Goal: Find contact information: Find contact information

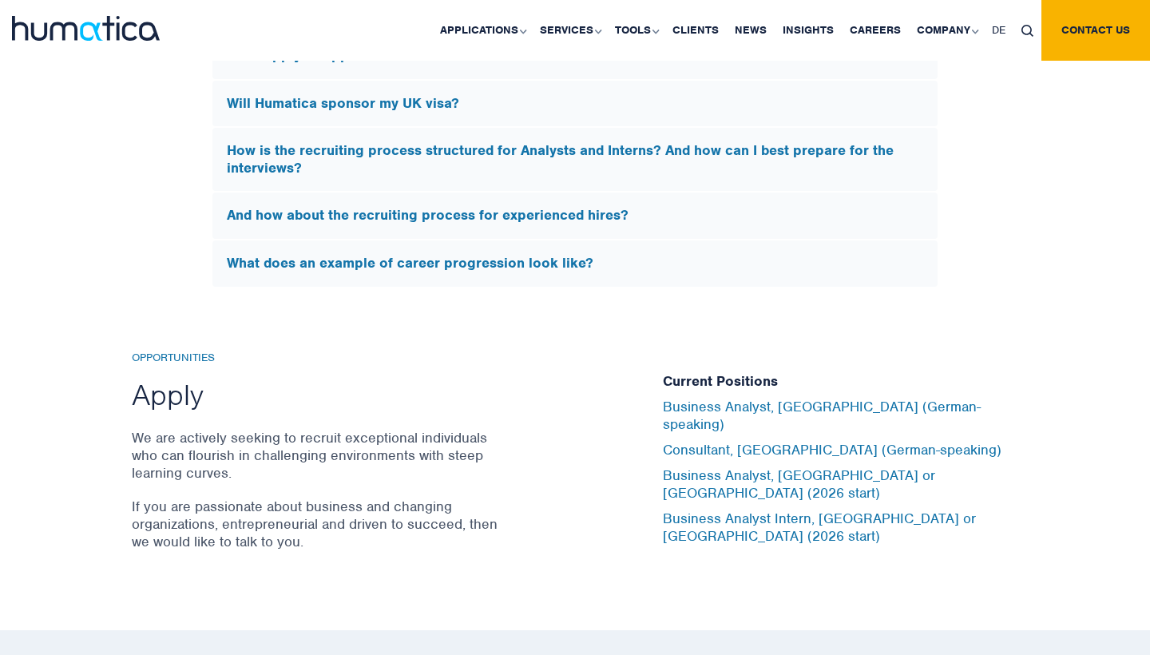
scroll to position [4798, 0]
click at [722, 428] on link "Business Analyst, Munich (German-speaking)" at bounding box center [822, 415] width 318 height 35
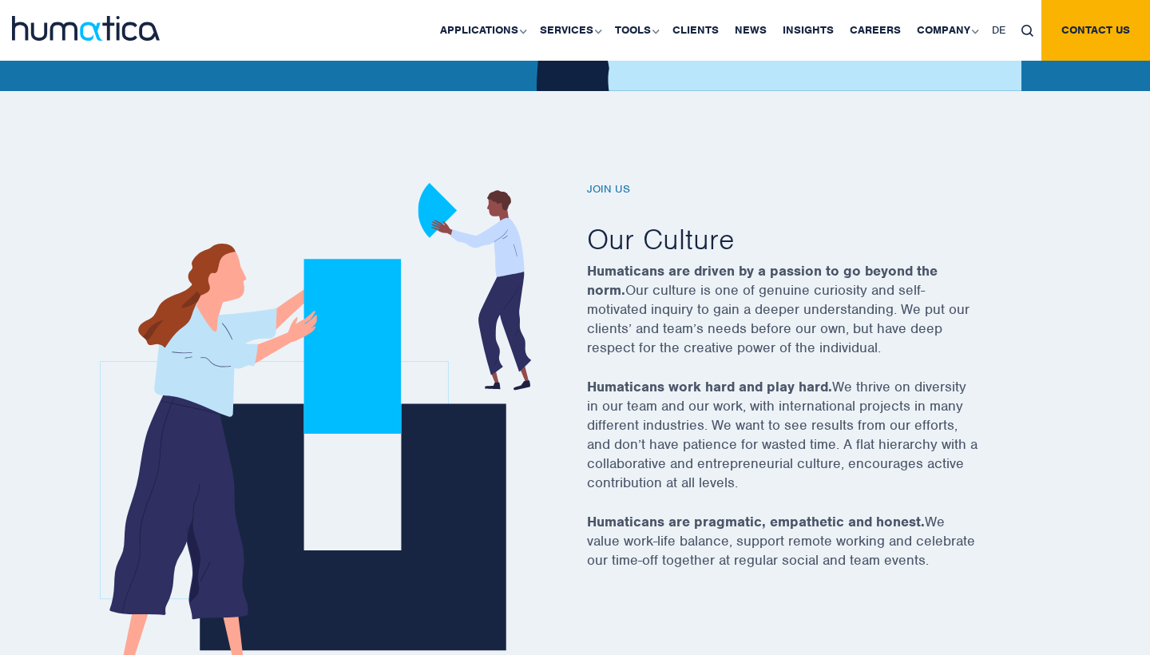
scroll to position [387, 0]
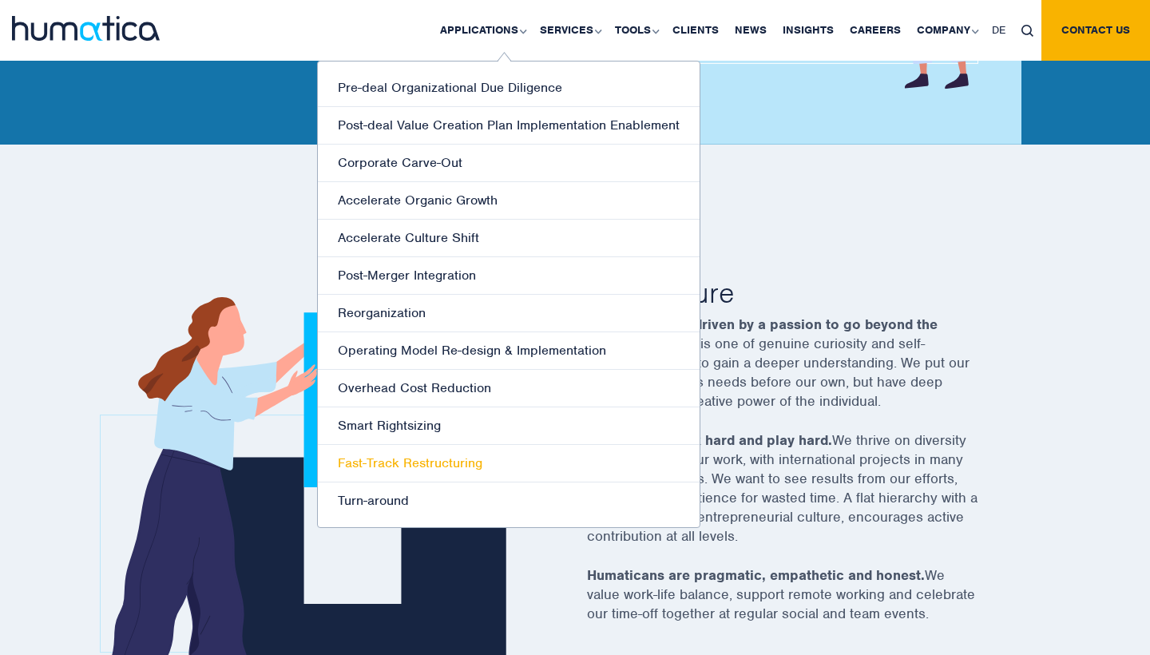
click at [418, 461] on link "Fast-Track Restructuring" at bounding box center [509, 464] width 382 height 38
click at [383, 505] on link "Turn-around" at bounding box center [509, 500] width 382 height 37
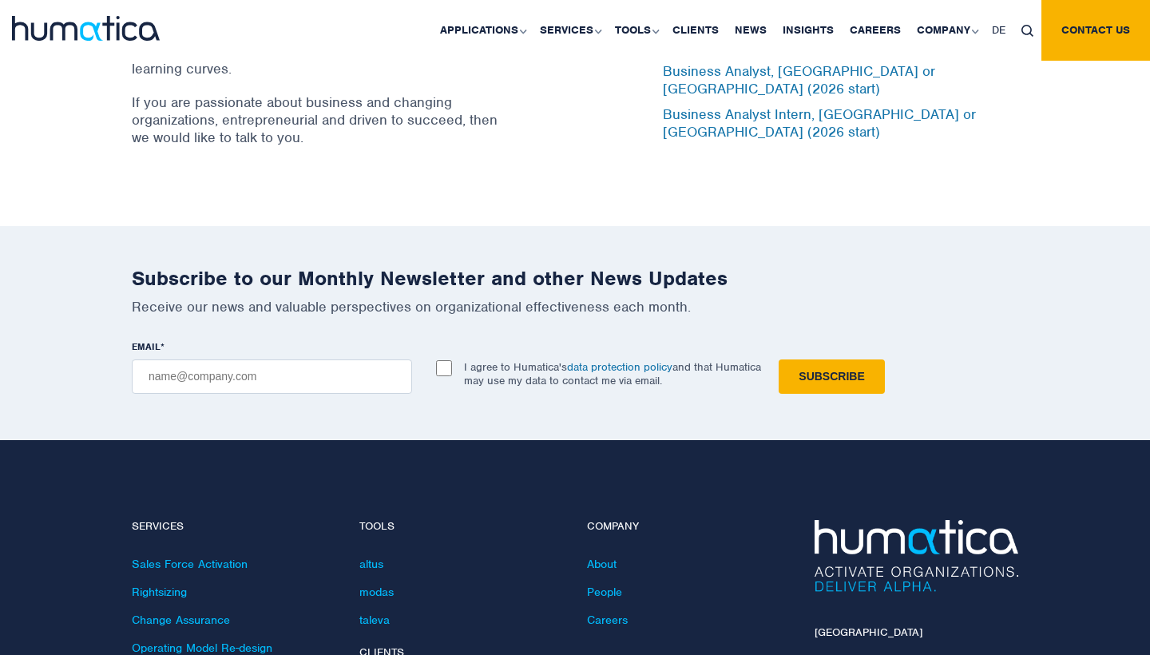
scroll to position [5487, 0]
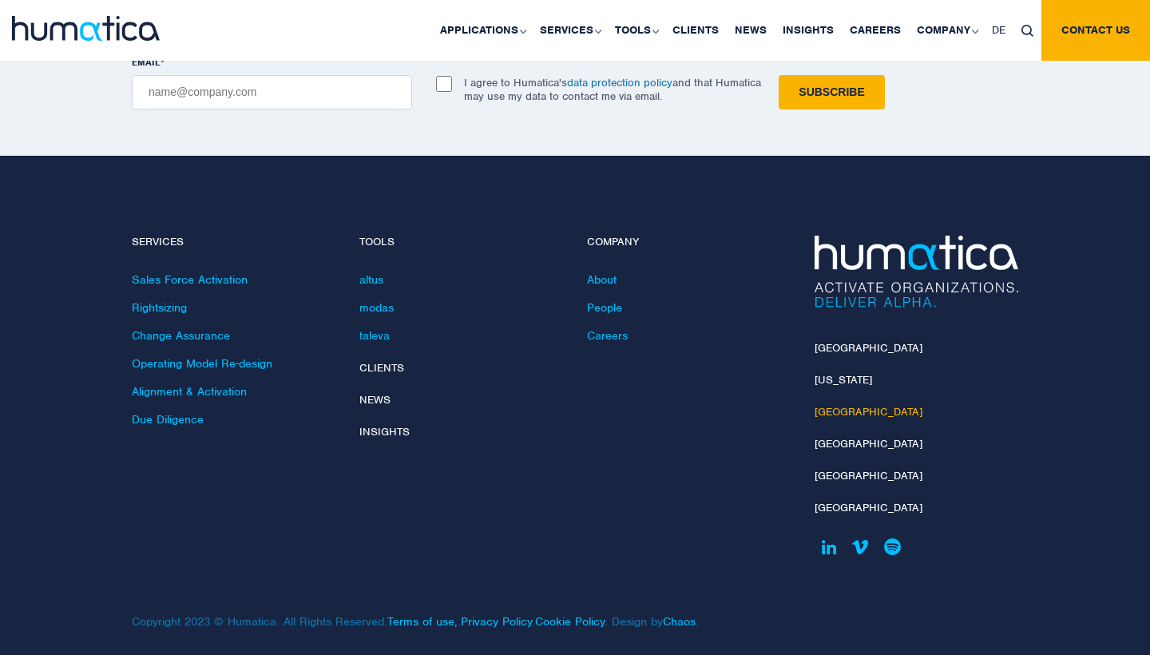
click at [828, 405] on link "Munich" at bounding box center [869, 412] width 108 height 14
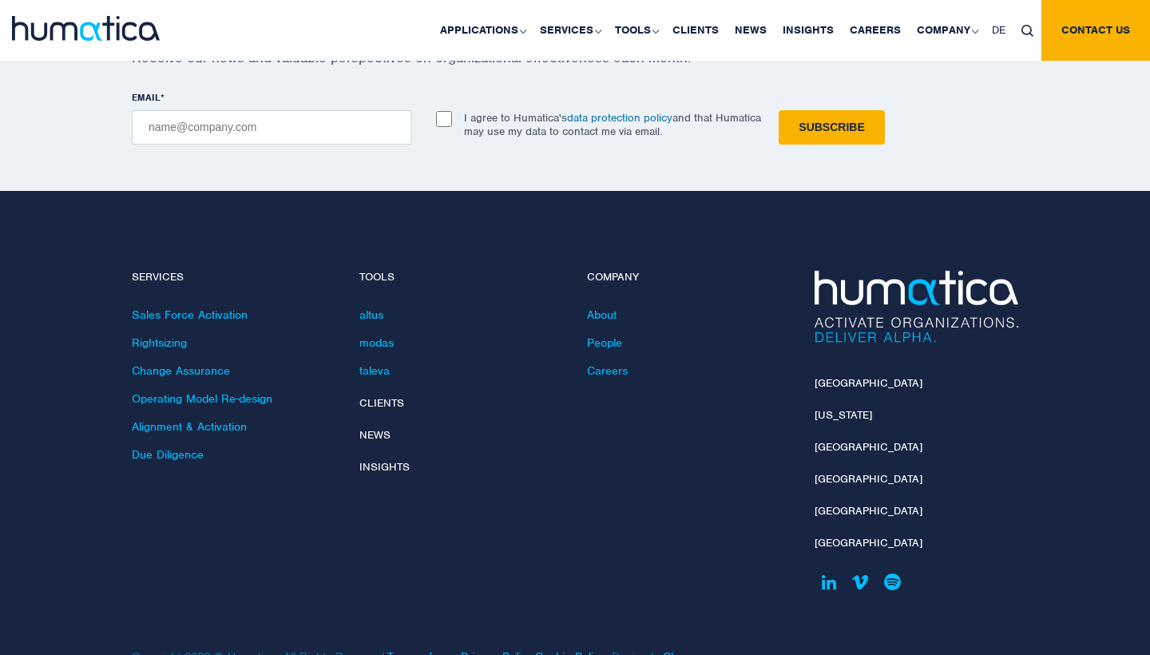
scroll to position [5433, 0]
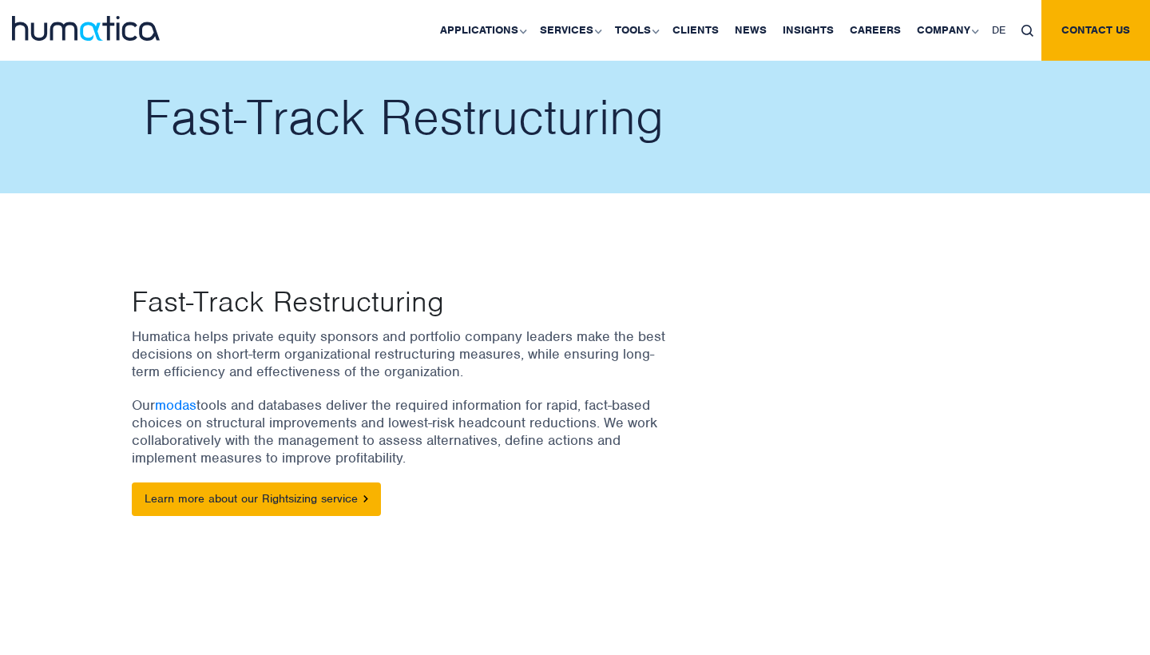
scroll to position [515, 0]
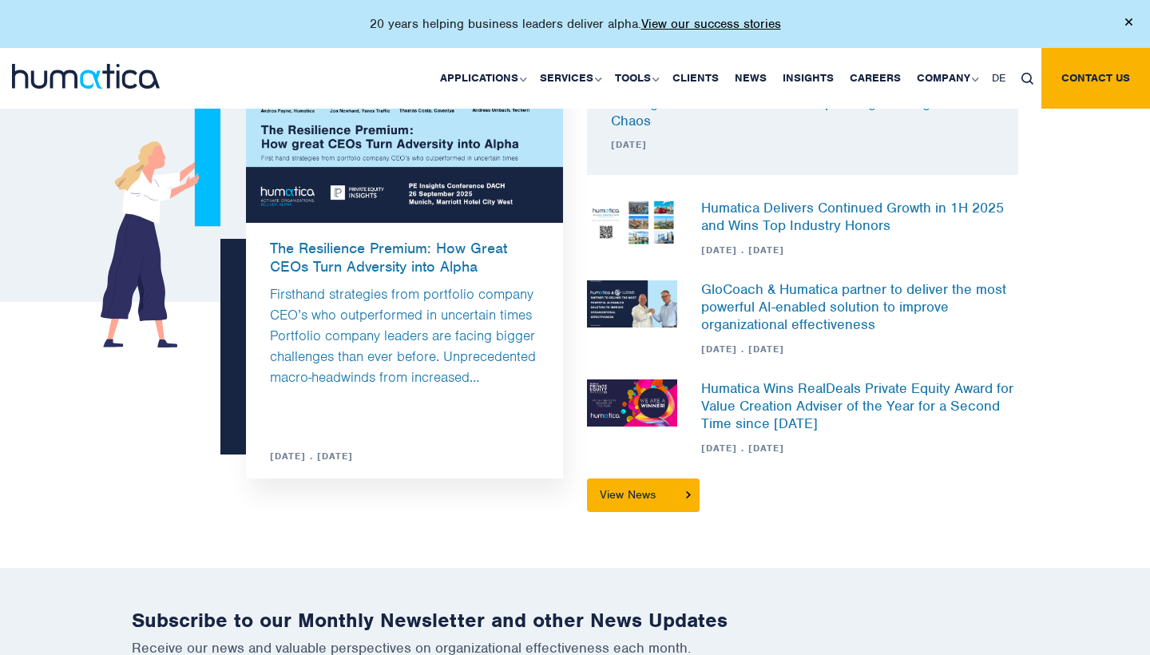
scroll to position [861, 0]
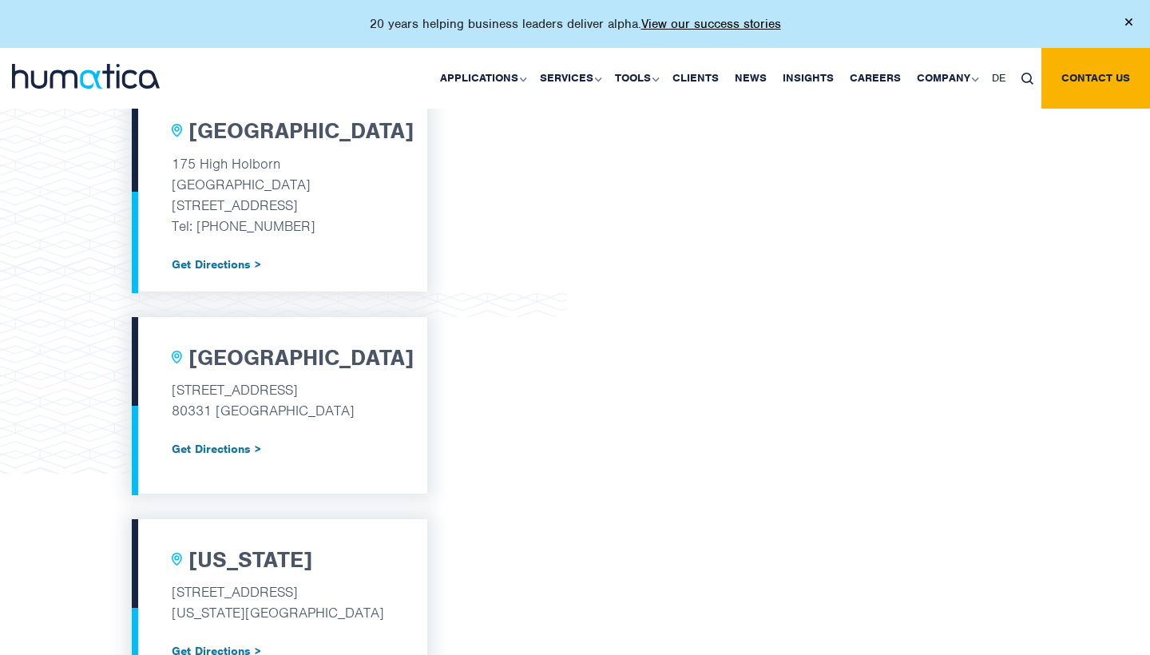
scroll to position [1365, 0]
